Goal: Information Seeking & Learning: Learn about a topic

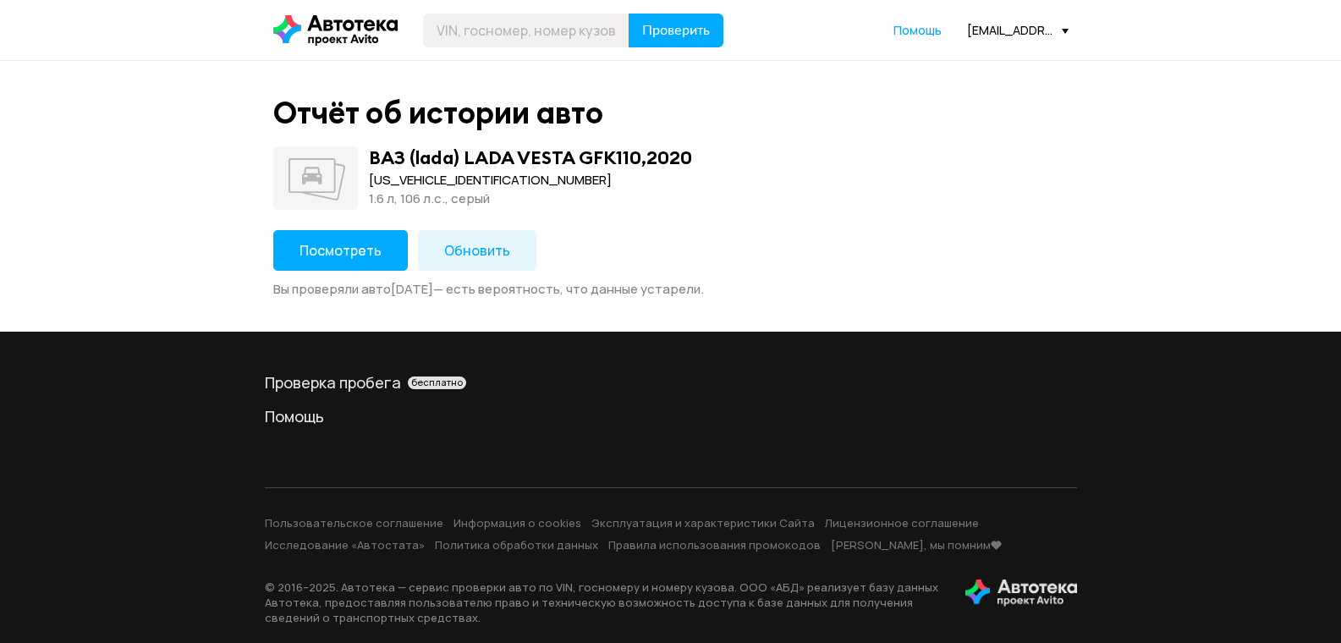
click at [390, 261] on button "Посмотреть" at bounding box center [340, 250] width 135 height 41
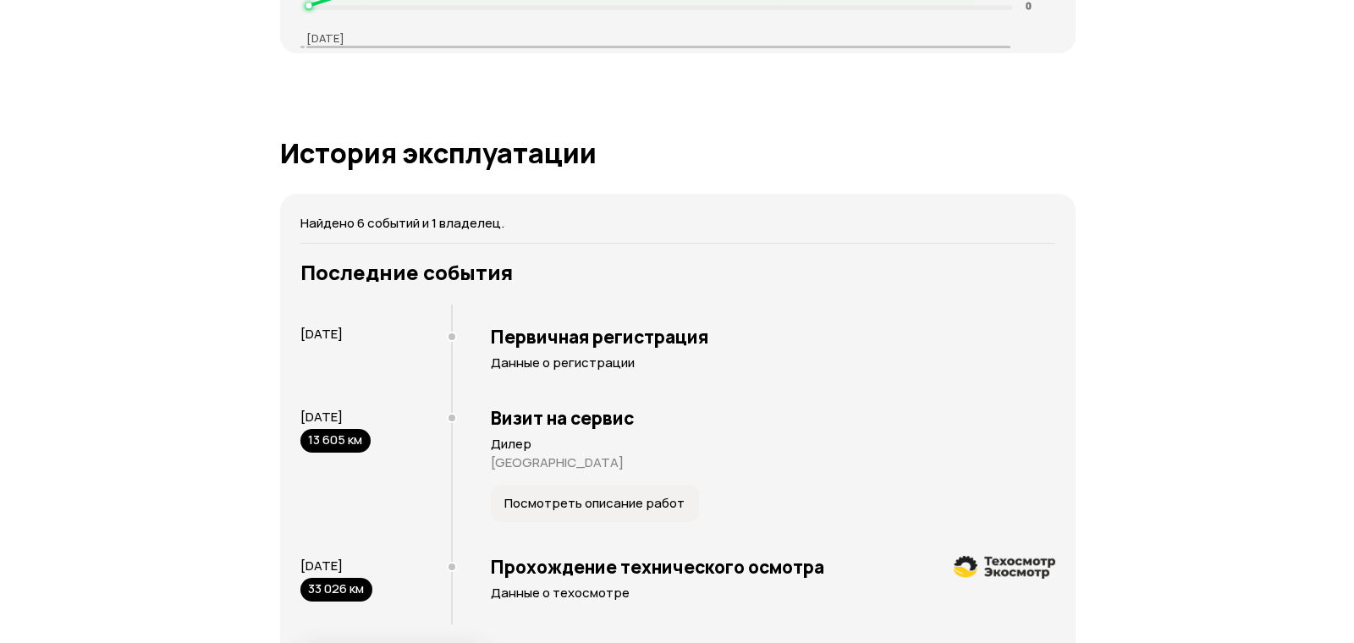
scroll to position [3216, 0]
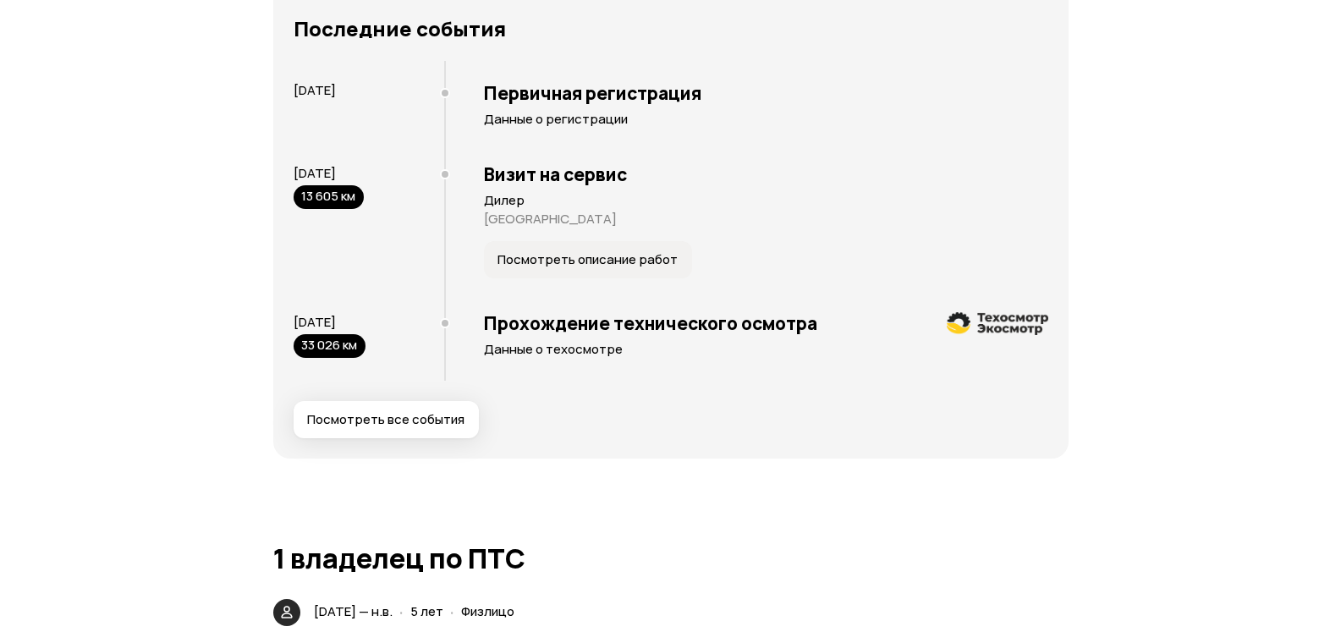
click at [399, 428] on span "Посмотреть все события" at bounding box center [385, 419] width 157 height 17
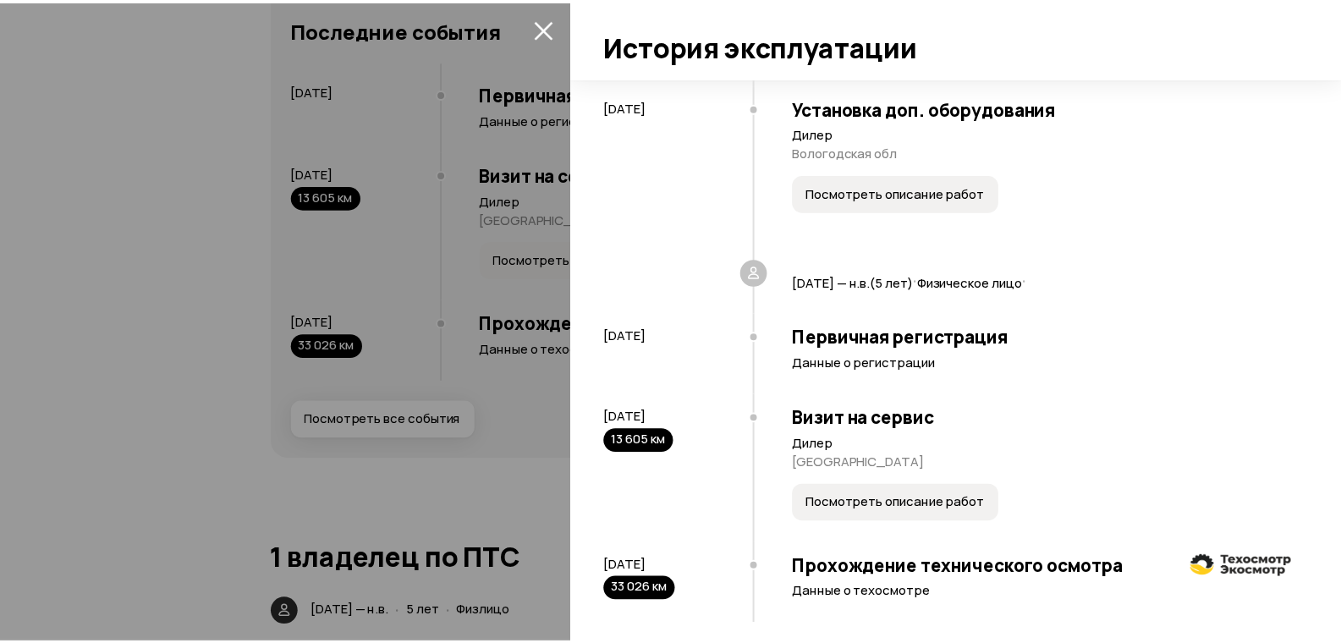
scroll to position [304, 0]
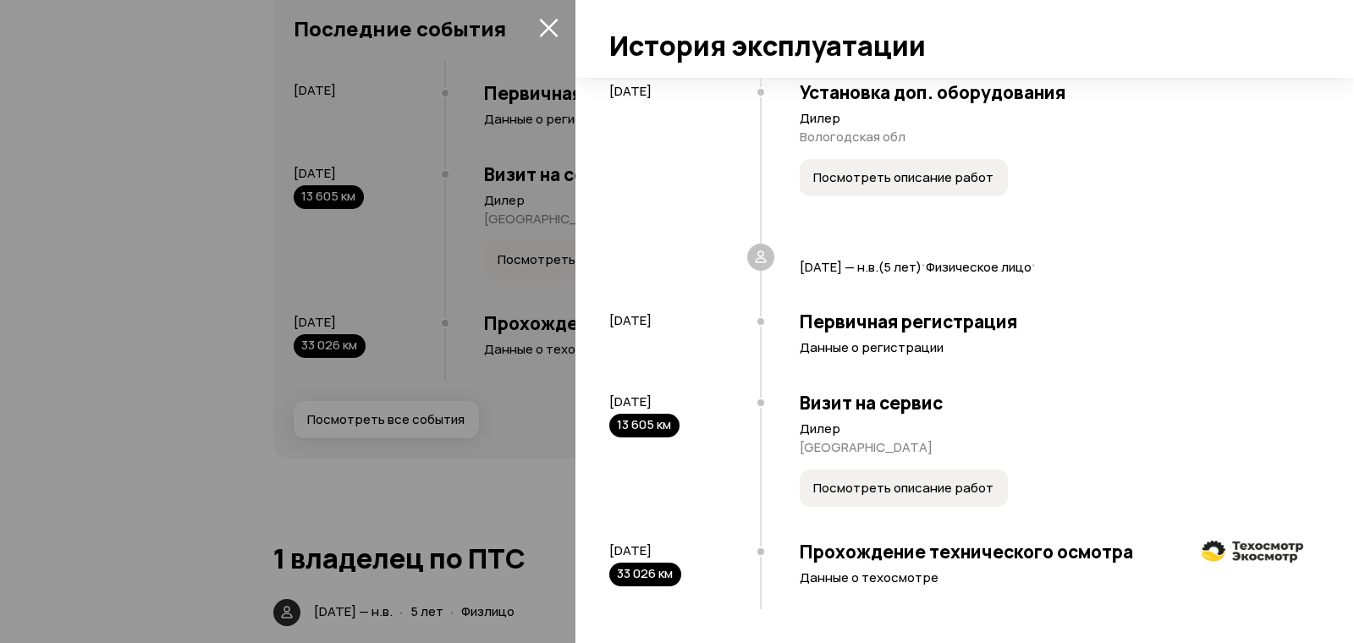
click at [898, 491] on span "Посмотреть описание работ" at bounding box center [903, 488] width 180 height 17
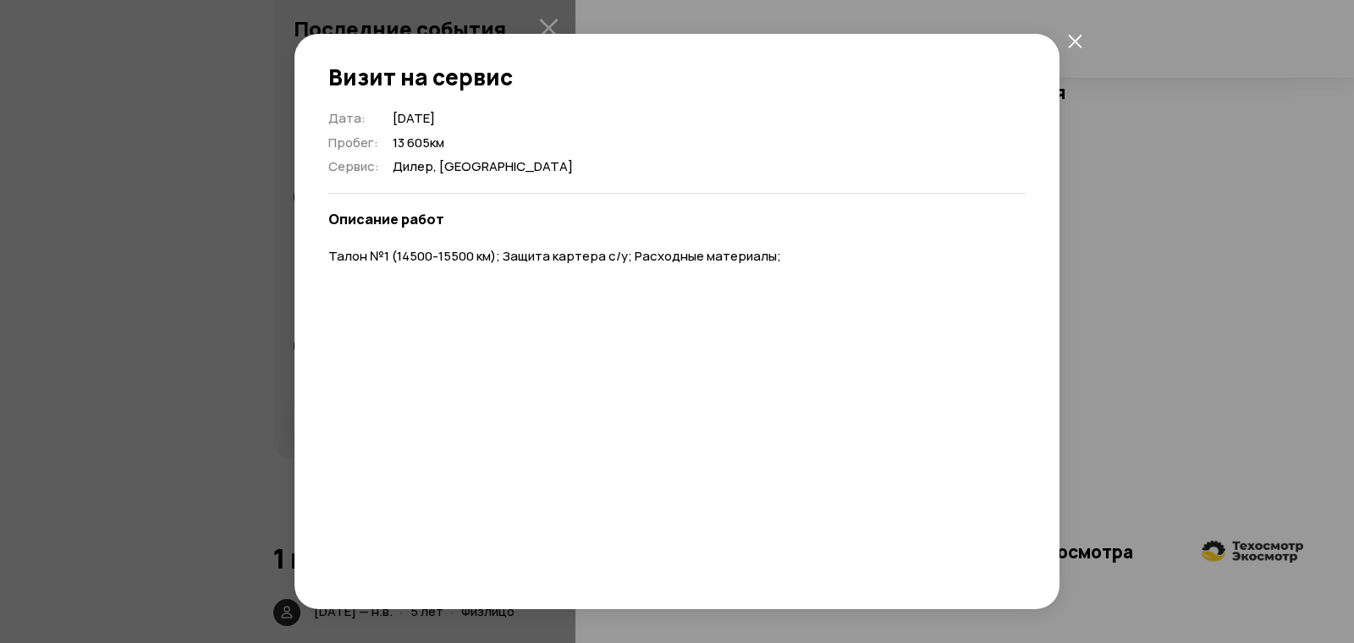
click at [1075, 42] on icon "закрыть" at bounding box center [1075, 41] width 14 height 14
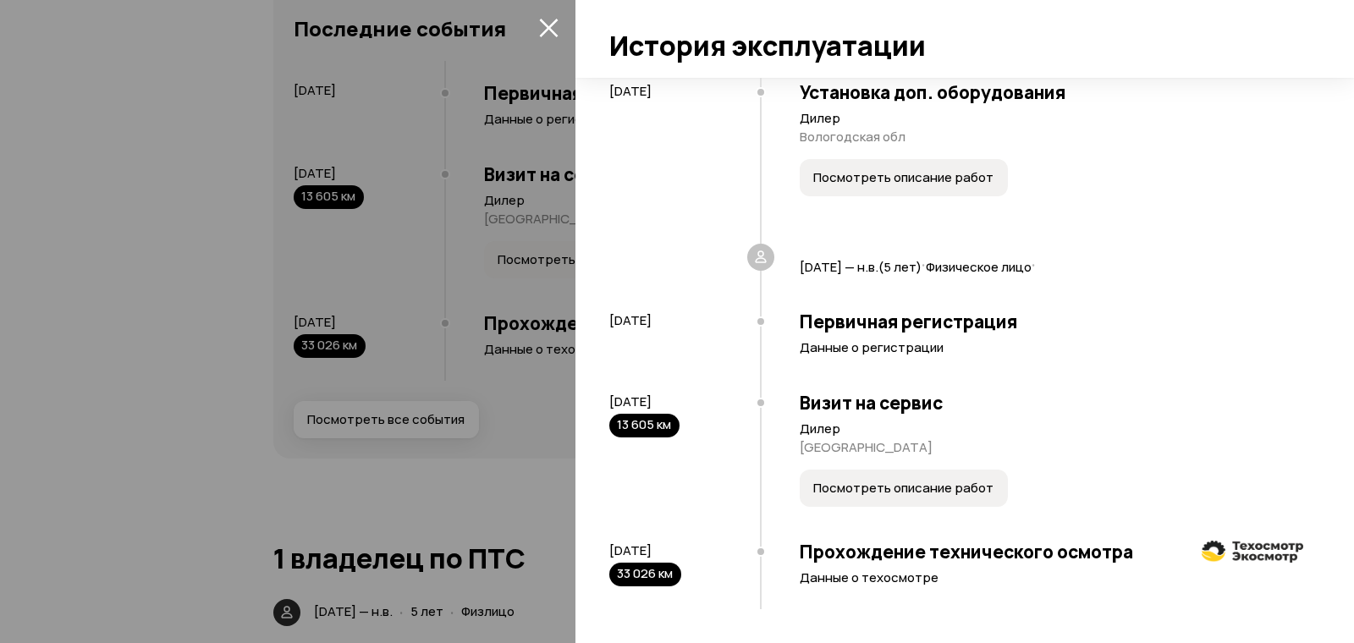
click at [552, 26] on icon "закрыть" at bounding box center [548, 27] width 19 height 19
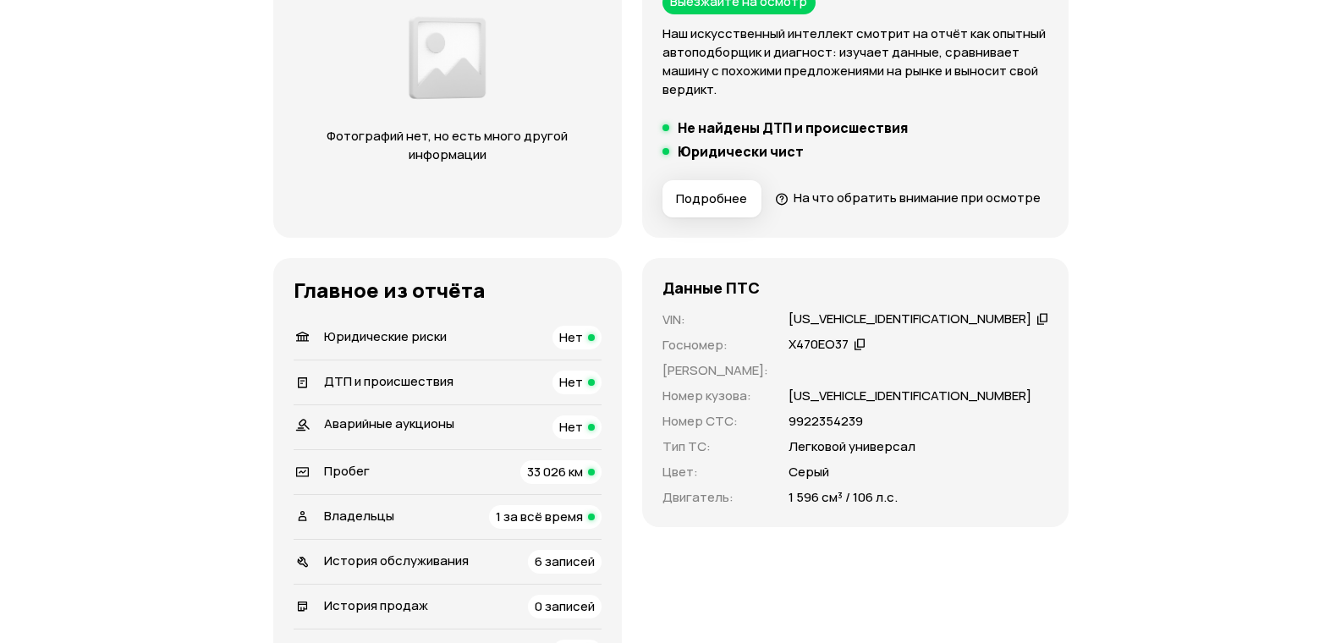
scroll to position [339, 0]
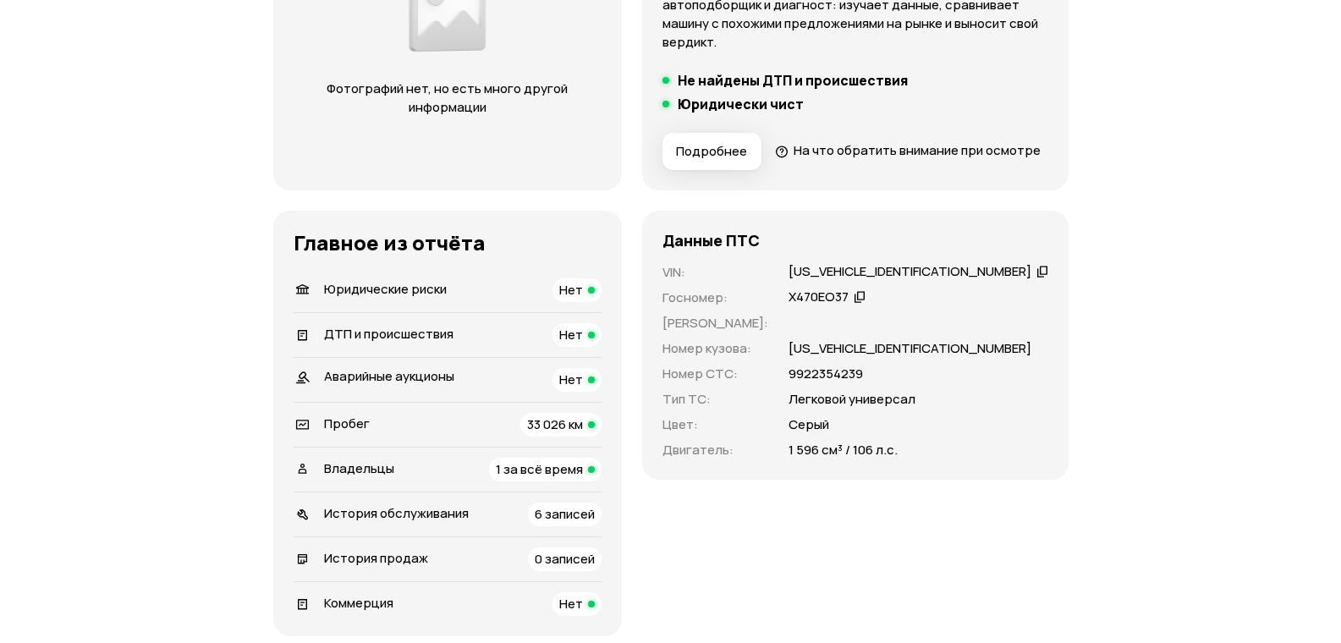
click at [883, 281] on div "[US_VEHICLE_IDENTIFICATION_NUMBER]" at bounding box center [910, 272] width 243 height 18
click at [883, 281] on div "[US_VEHICLE_IDENTIFICATION_NUMBER]" at bounding box center [908, 272] width 243 height 18
copy div "[US_VEHICLE_IDENTIFICATION_NUMBER]"
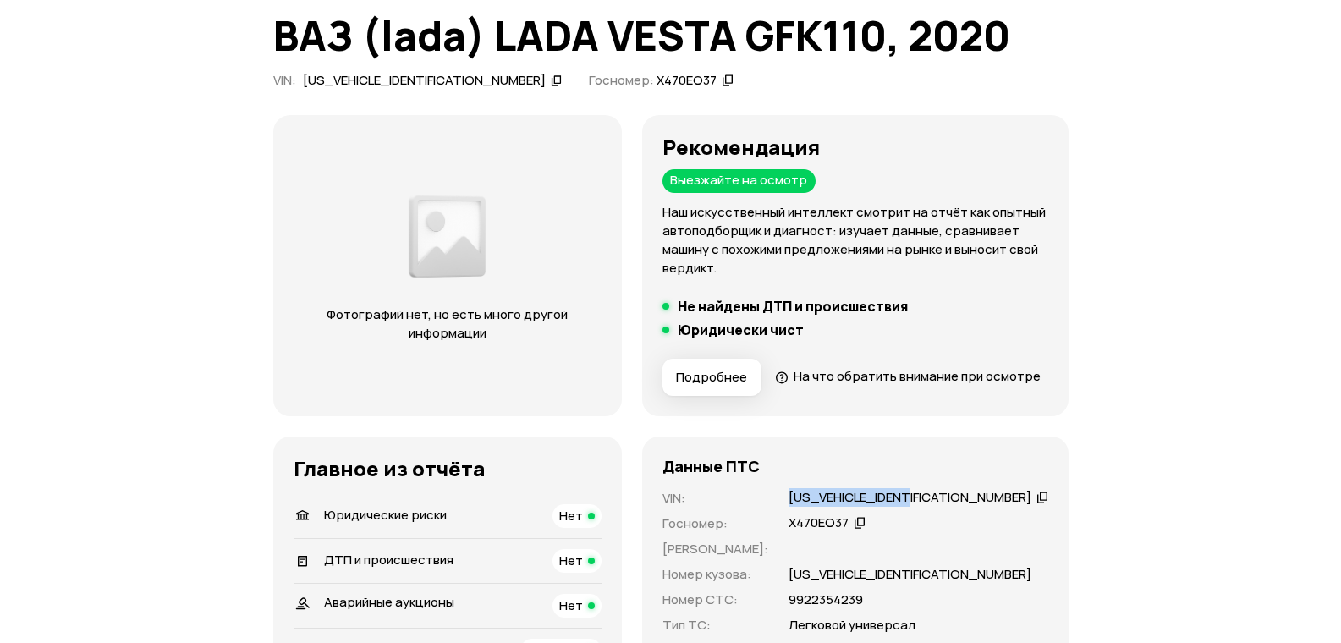
scroll to position [0, 0]
